Goal: Task Accomplishment & Management: Manage account settings

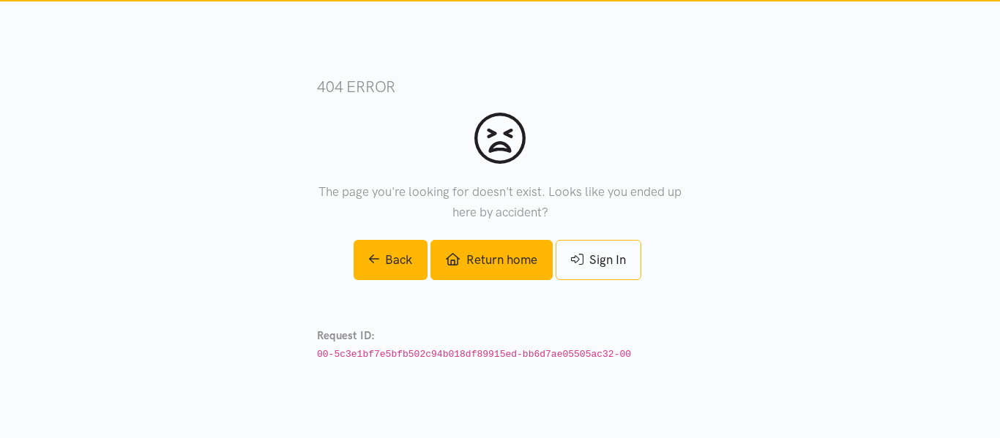
click at [469, 277] on link "Return home" at bounding box center [490, 260] width 121 height 40
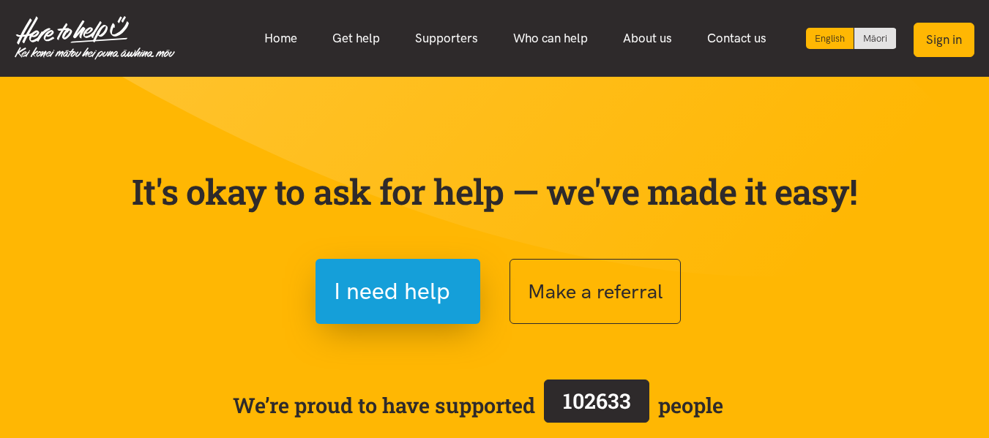
click at [946, 40] on button "Sign in" at bounding box center [943, 40] width 61 height 34
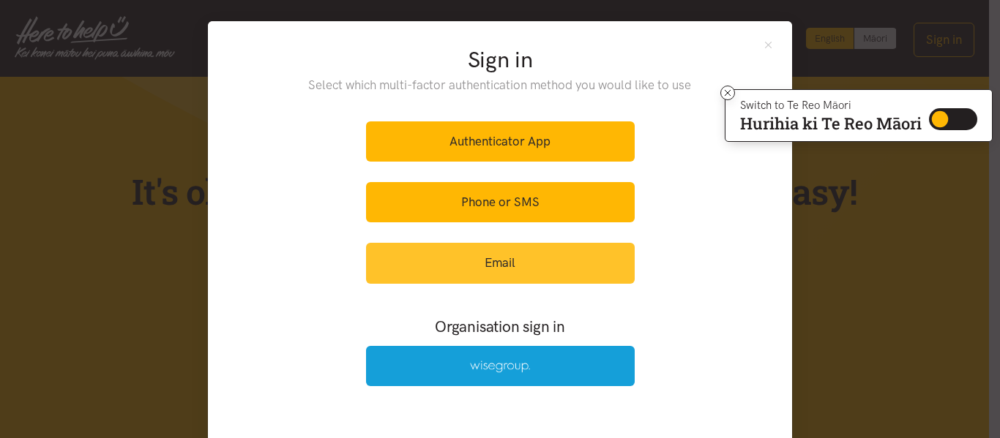
click at [534, 250] on link "Email" at bounding box center [500, 263] width 269 height 40
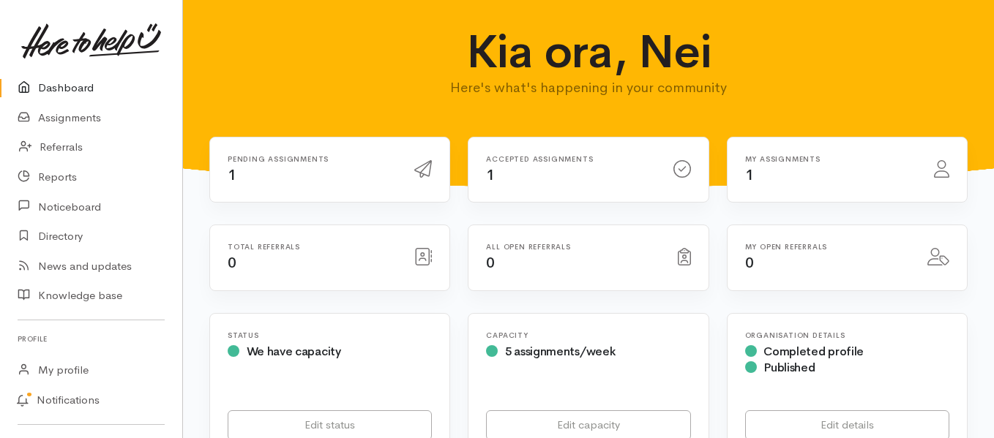
click at [529, 169] on div "Accepted assignments 1" at bounding box center [570, 170] width 187 height 30
click at [83, 125] on link "Assignments" at bounding box center [91, 118] width 182 height 30
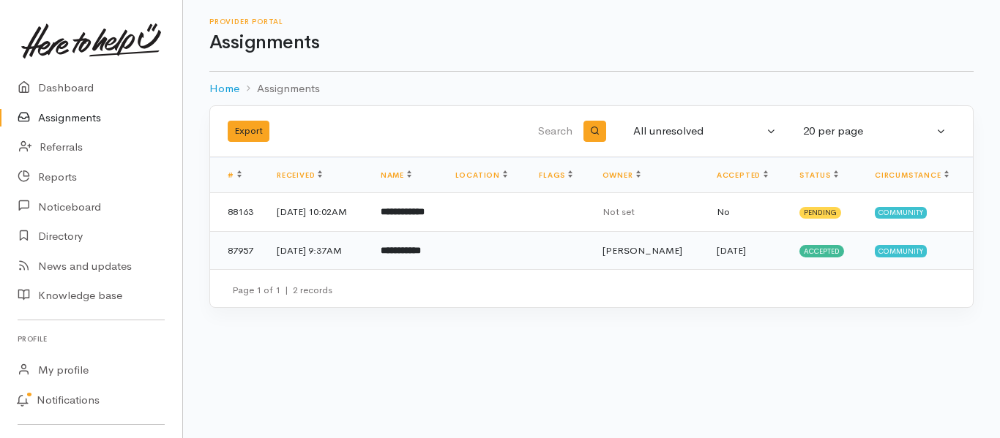
click at [443, 254] on td "**********" at bounding box center [406, 250] width 75 height 38
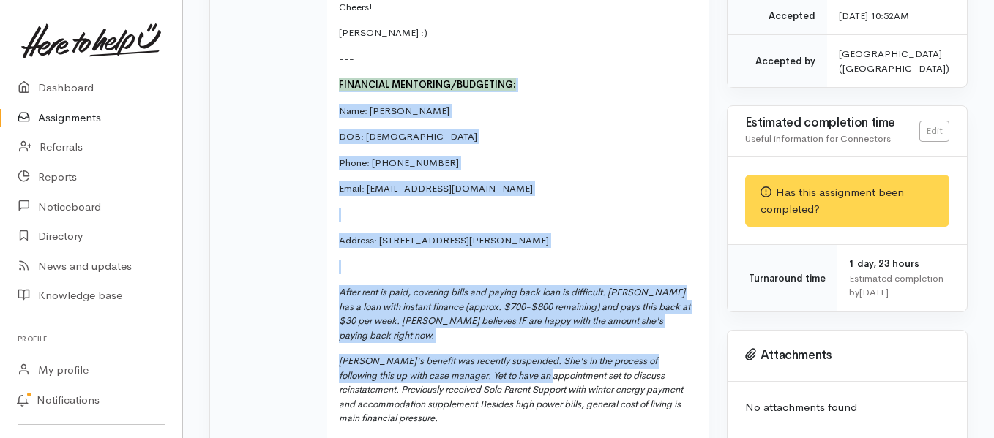
scroll to position [585, 0]
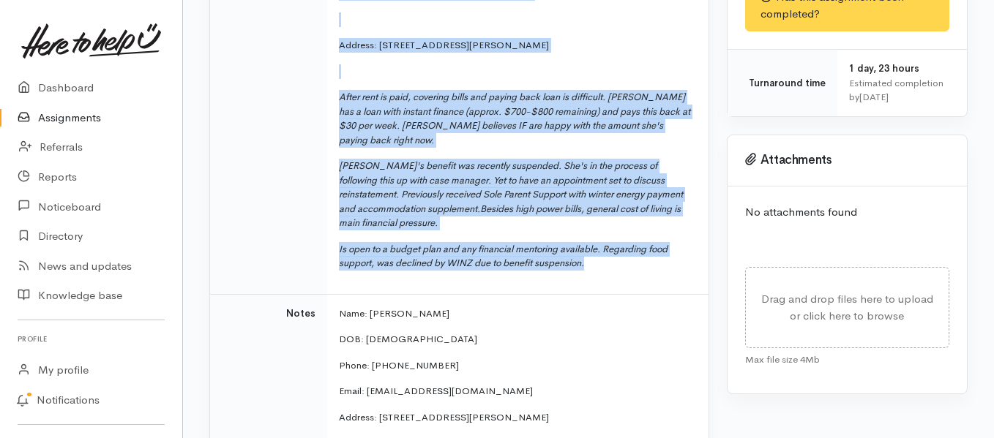
drag, startPoint x: 334, startPoint y: 65, endPoint x: 599, endPoint y: 246, distance: 320.7
copy td "FINANCIAL MENTORING/BUDGETING: Name: Anita Dixon DOB: 09.12.1992 Phone: 0275283…"
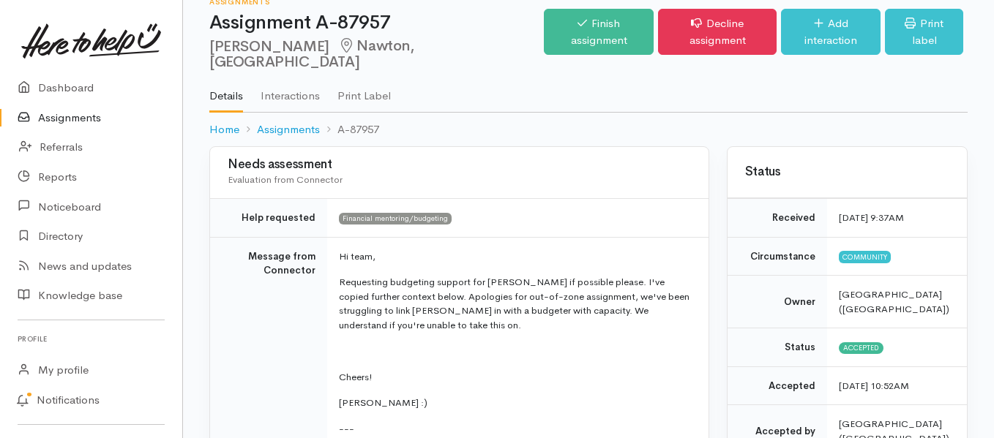
scroll to position [0, 0]
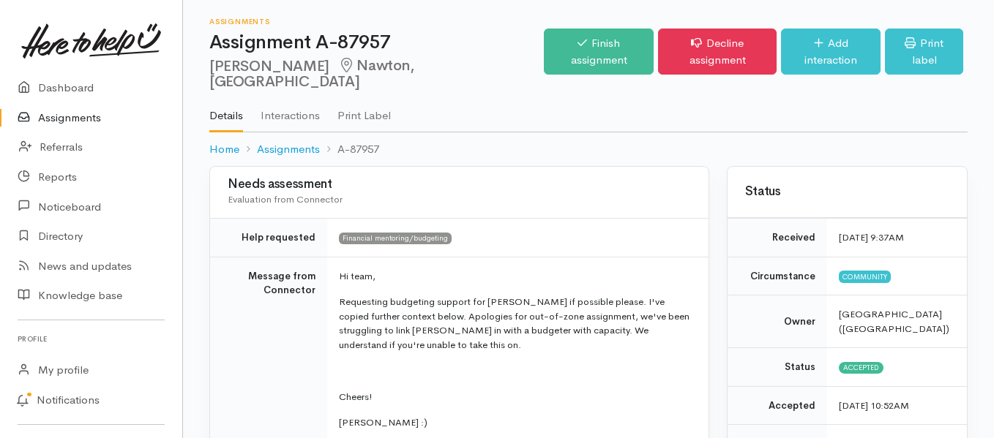
click at [296, 97] on link "Interactions" at bounding box center [290, 110] width 59 height 41
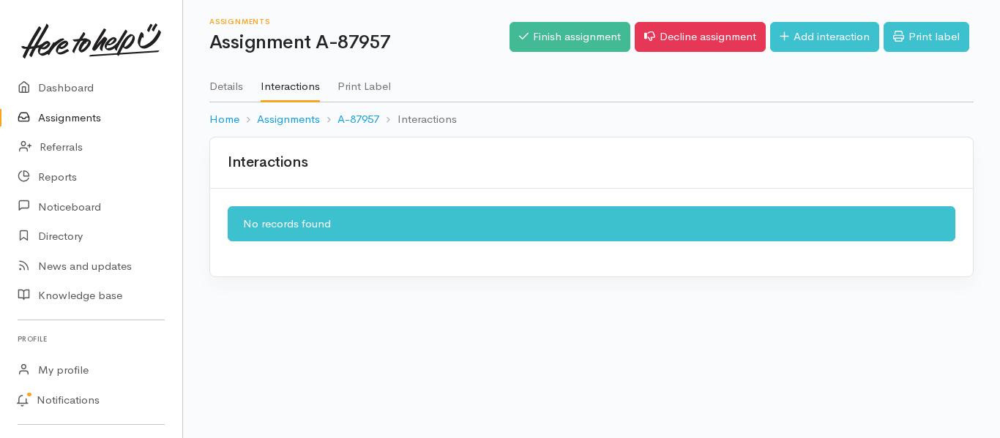
click at [243, 81] on link "Details" at bounding box center [226, 81] width 34 height 41
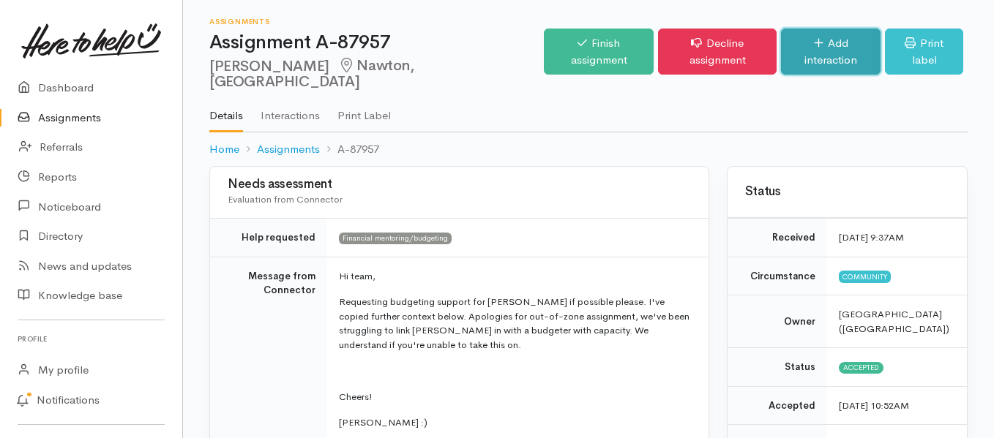
click at [820, 47] on link "Add interaction" at bounding box center [831, 52] width 100 height 46
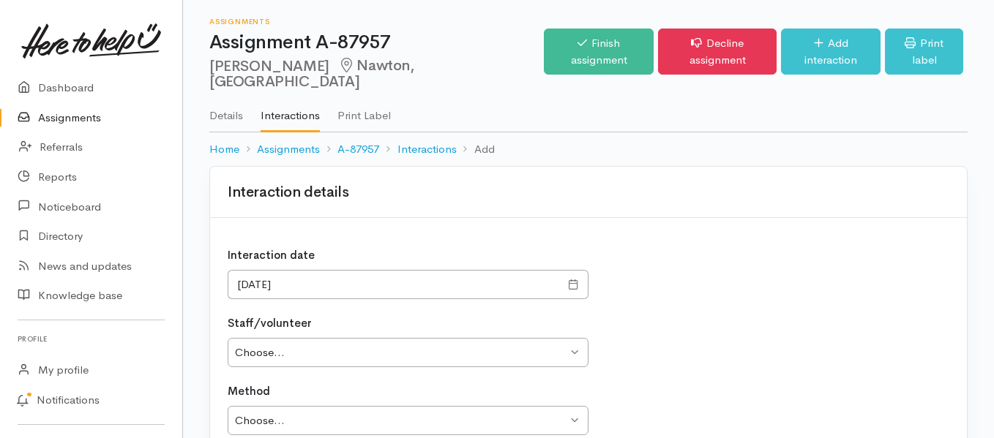
scroll to position [195, 0]
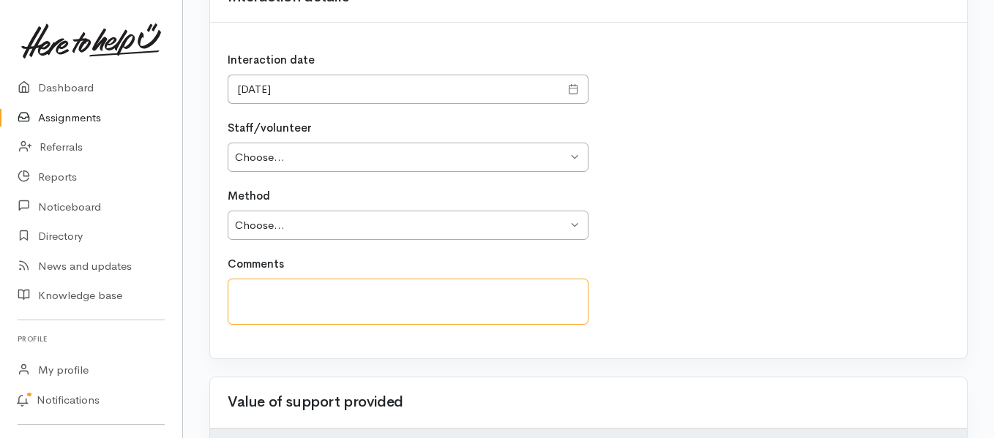
click at [324, 279] on textarea at bounding box center [408, 302] width 361 height 46
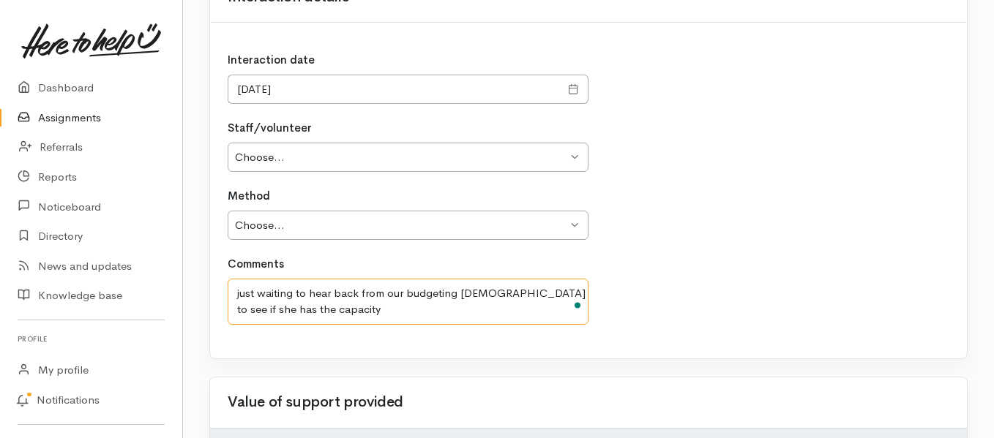
click at [239, 279] on textarea "just waiting to hear back from our budgeting [DEMOGRAPHIC_DATA] to see if she h…" at bounding box center [408, 302] width 361 height 46
click at [376, 317] on div "Comments Just waiting to hear back from our budgeting [DEMOGRAPHIC_DATA] to see…" at bounding box center [588, 298] width 739 height 85
type textarea "Just waiting to hear back from our budgeting lady to see if she has the capacit…"
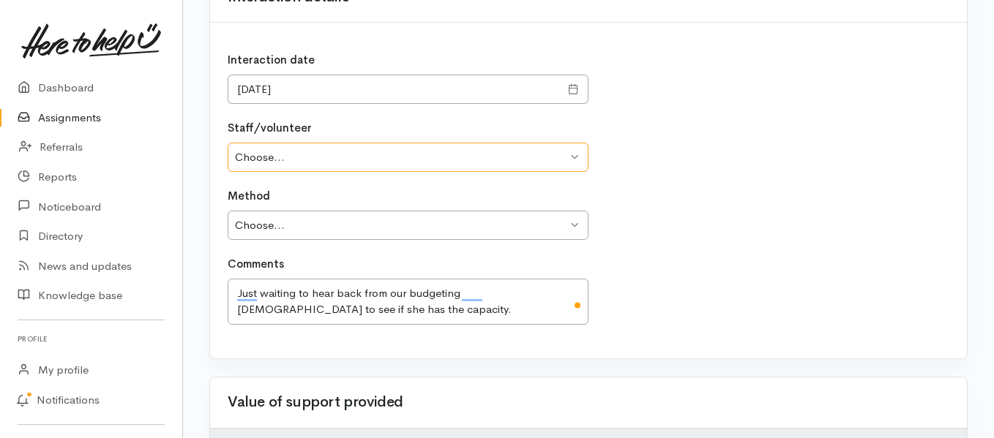
click at [389, 148] on select "Choose... Kirstin Fletcher Waikura Dunn Maitland Ford Rouruina Toa Rhoda Taylor…" at bounding box center [408, 158] width 361 height 30
select select "1203"
click at [228, 143] on select "Choose... Kirstin Fletcher Waikura Dunn Maitland Ford Rouruina Toa Rhoda Taylor…" at bounding box center [408, 158] width 361 height 30
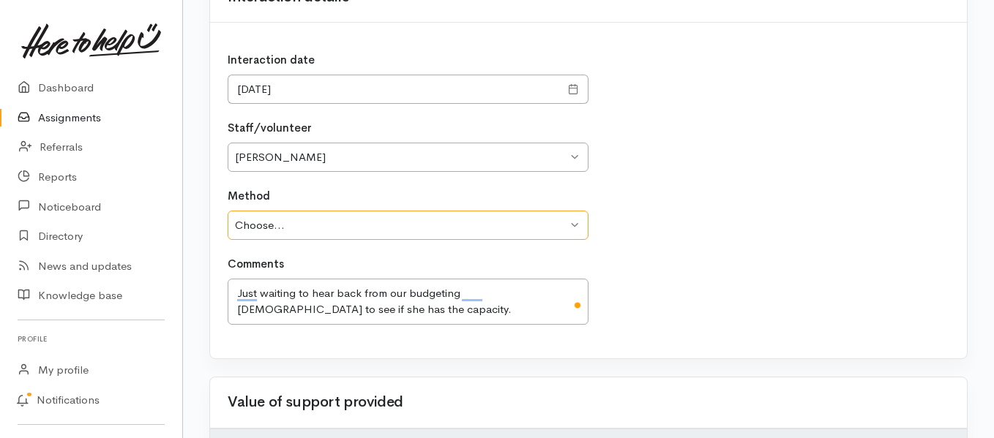
click at [307, 211] on select "Choose... Phone Visit Other" at bounding box center [408, 226] width 361 height 30
select select "3"
click at [228, 211] on select "Choose... Phone Visit Other" at bounding box center [408, 226] width 361 height 30
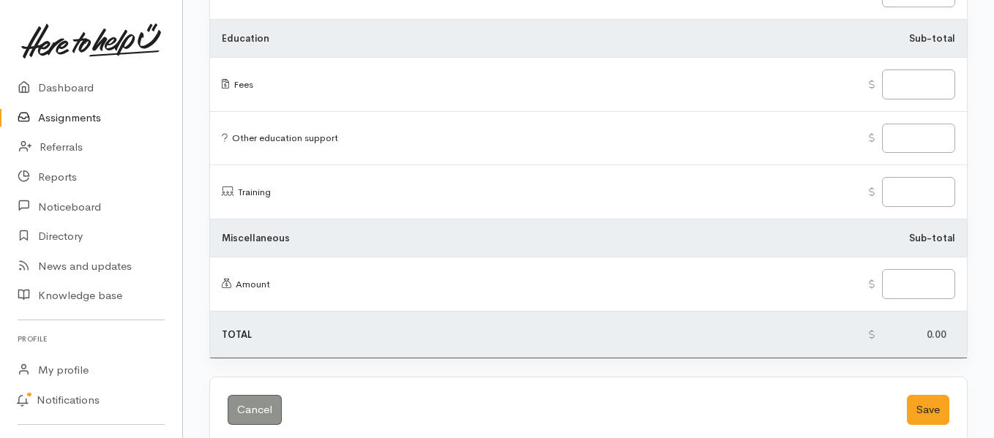
scroll to position [1918, 0]
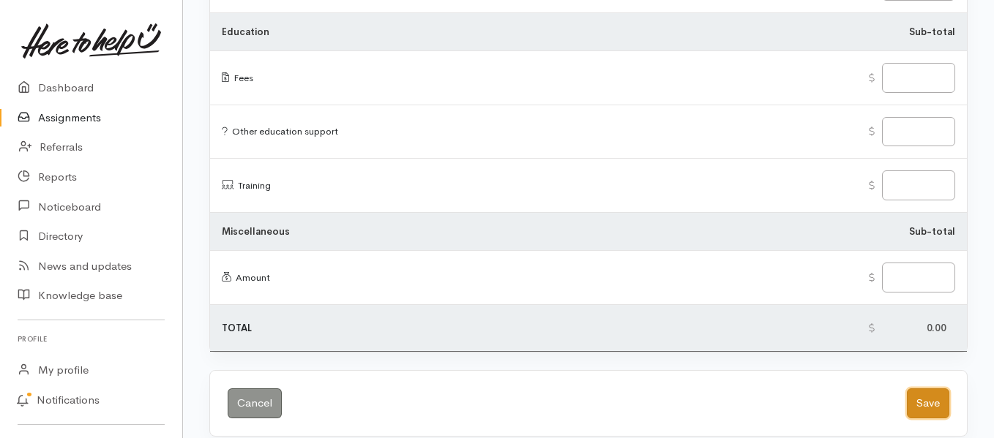
click at [926, 389] on button "Save" at bounding box center [928, 404] width 42 height 30
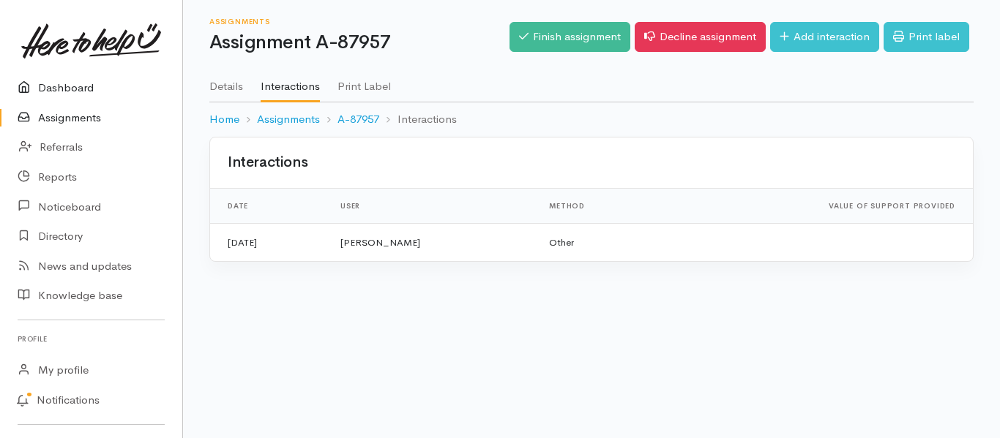
click at [97, 87] on link "Dashboard" at bounding box center [91, 88] width 182 height 30
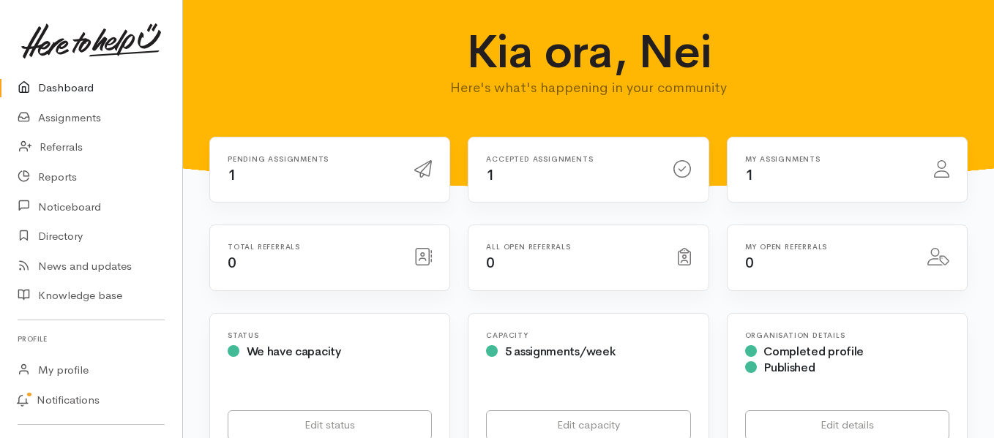
click at [500, 180] on div "Accepted assignments 1" at bounding box center [570, 170] width 187 height 30
click at [615, 173] on div "Accepted assignments 1" at bounding box center [570, 170] width 187 height 30
click at [84, 114] on link "Assignments" at bounding box center [91, 118] width 182 height 30
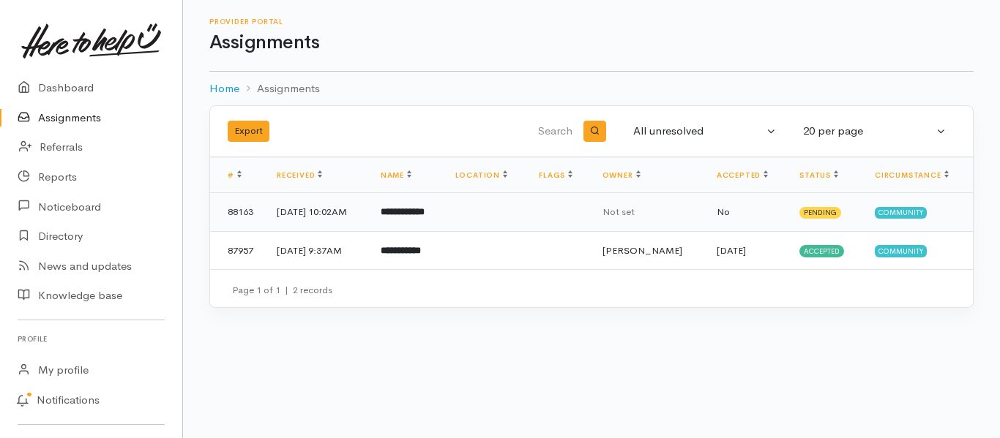
click at [424, 216] on b "**********" at bounding box center [403, 212] width 44 height 10
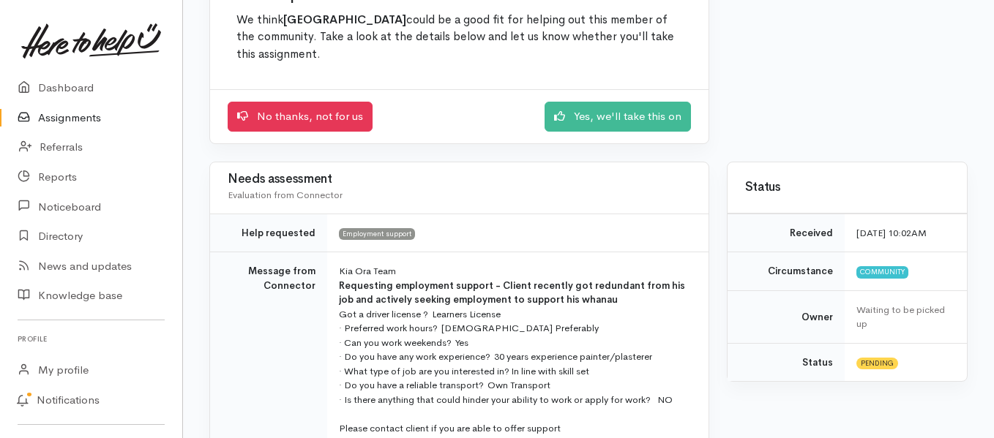
scroll to position [195, 0]
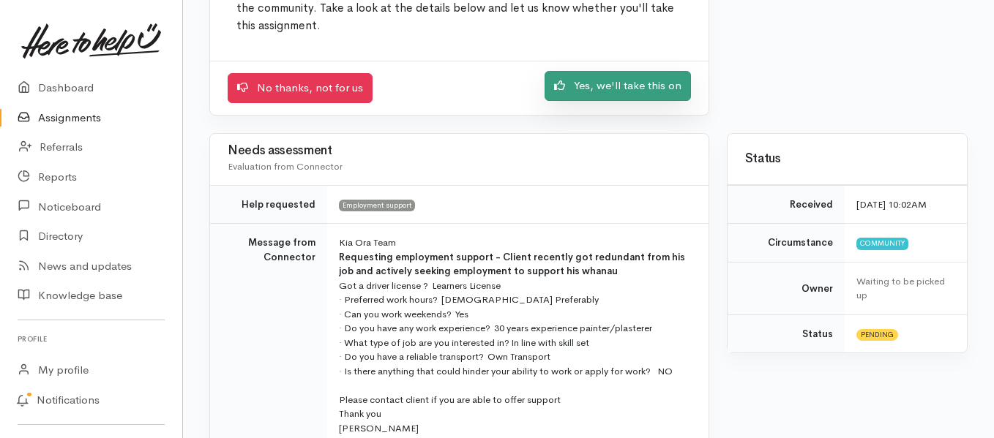
click at [593, 94] on link "Yes, we'll take this on" at bounding box center [617, 86] width 146 height 30
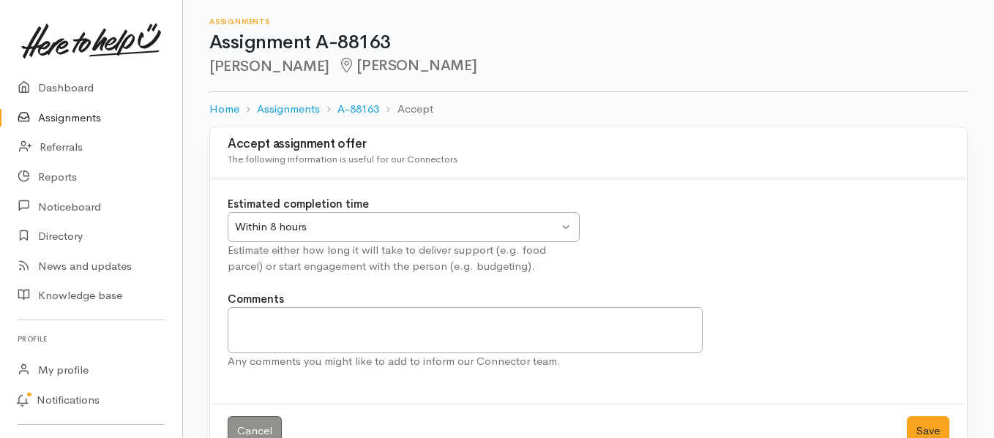
click at [385, 230] on div "Within 8 hours" at bounding box center [396, 227] width 323 height 17
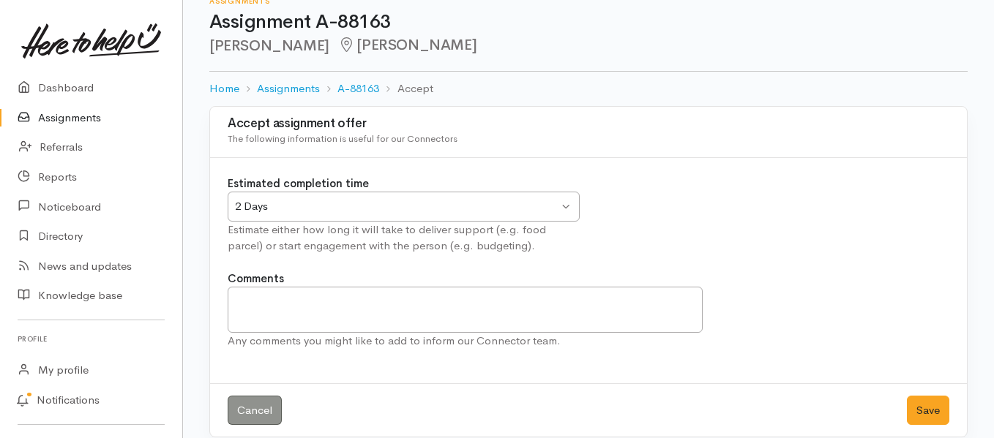
scroll to position [37, 0]
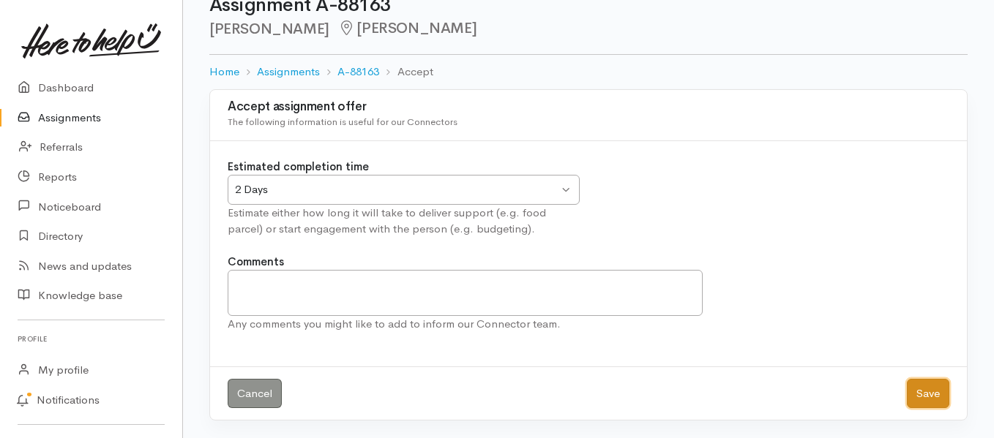
click at [929, 389] on button "Save" at bounding box center [928, 394] width 42 height 30
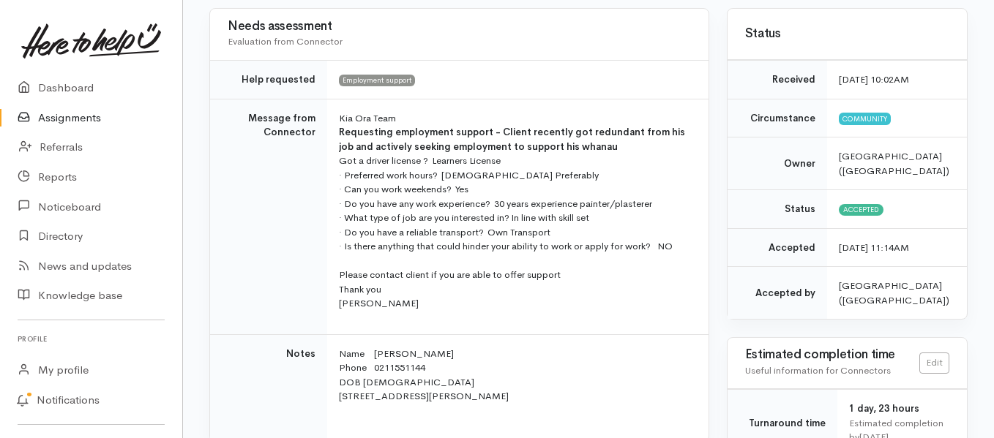
scroll to position [195, 0]
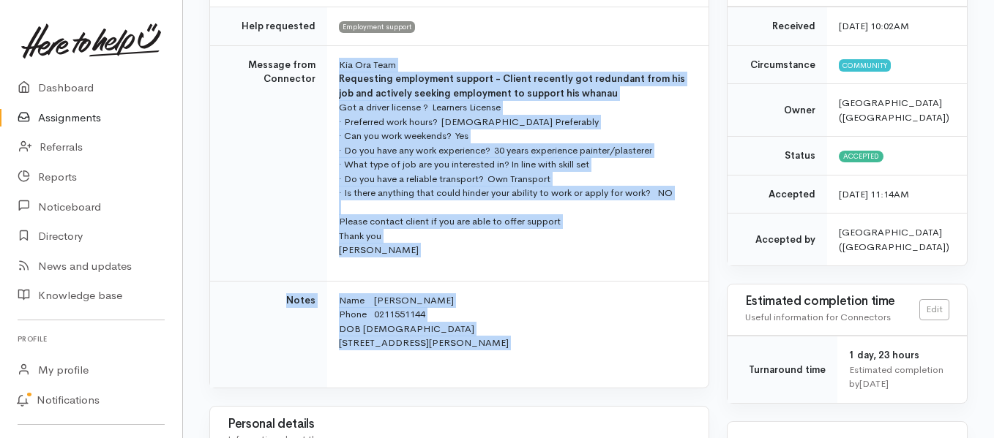
drag, startPoint x: 332, startPoint y: 66, endPoint x: 571, endPoint y: 355, distance: 374.8
click at [571, 355] on tbody "Help requested Employment support Message from Connector [PERSON_NAME] Team Req…" at bounding box center [459, 197] width 498 height 381
copy tbody "Kia Ora Team Requesting employment support - Client recently got redundant from…"
click at [482, 274] on td "Kia Ora Team Requesting employment support - Client recently got redundant from…" at bounding box center [517, 163] width 381 height 236
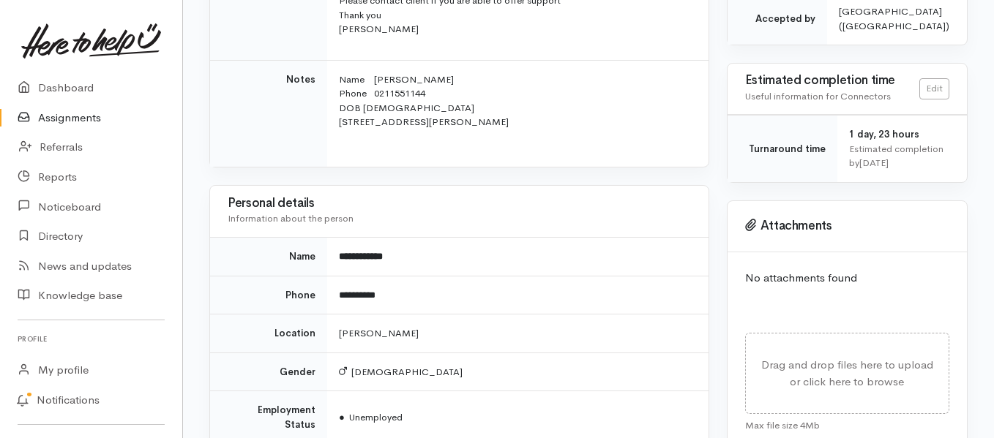
scroll to position [0, 0]
